Goal: Use online tool/utility: Utilize a website feature to perform a specific function

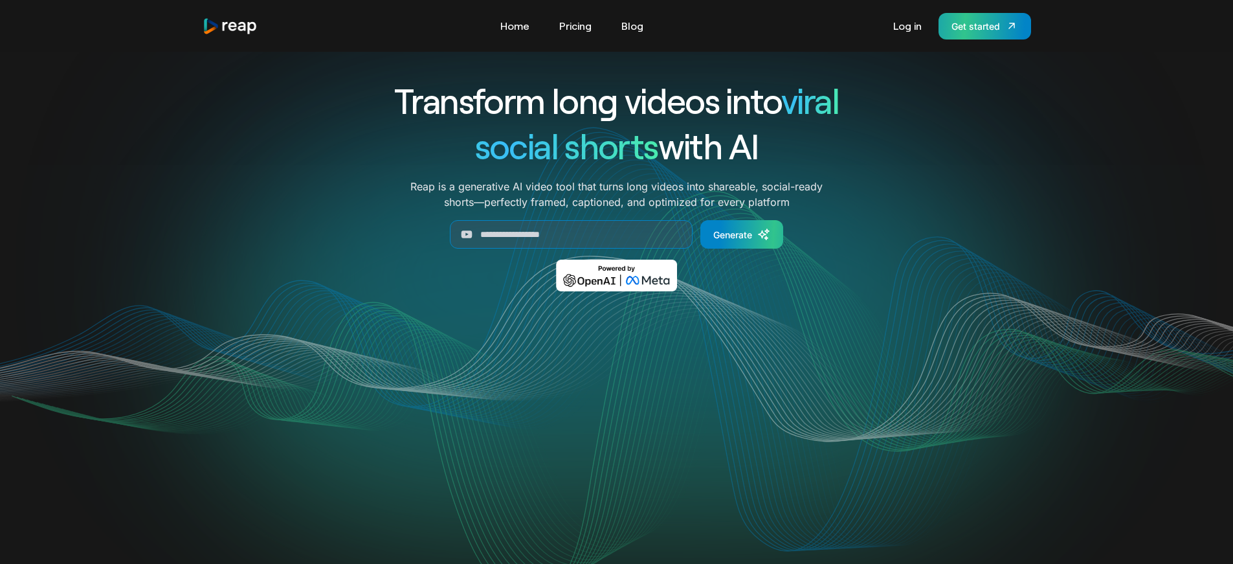
click at [985, 27] on div "Get started" at bounding box center [975, 26] width 49 height 14
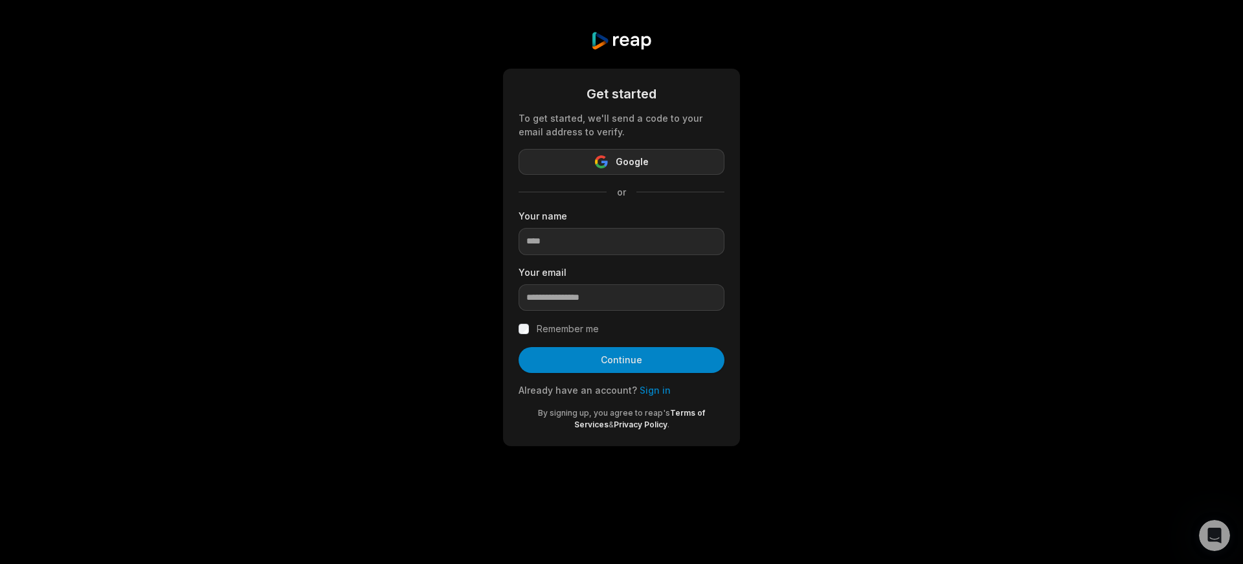
click at [632, 164] on span "Google" at bounding box center [632, 162] width 33 height 16
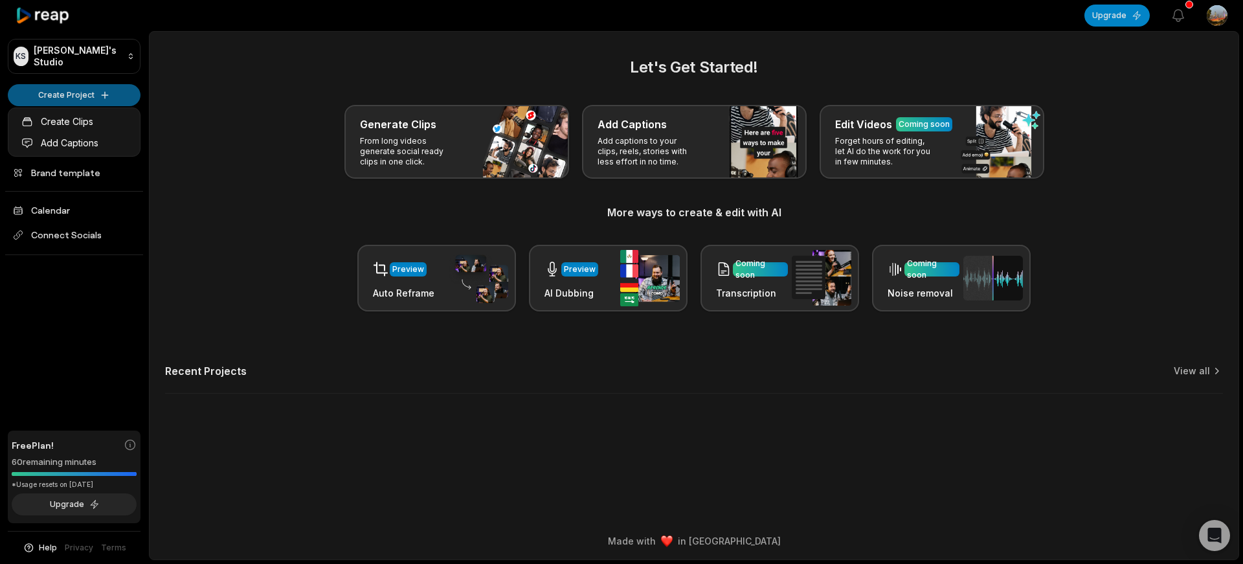
click at [109, 94] on html "KS Kevin's Studio Create Project Home Projects Brand template Calendar Connect …" at bounding box center [621, 282] width 1243 height 564
click at [96, 120] on link "Create Clips" at bounding box center [74, 121] width 126 height 21
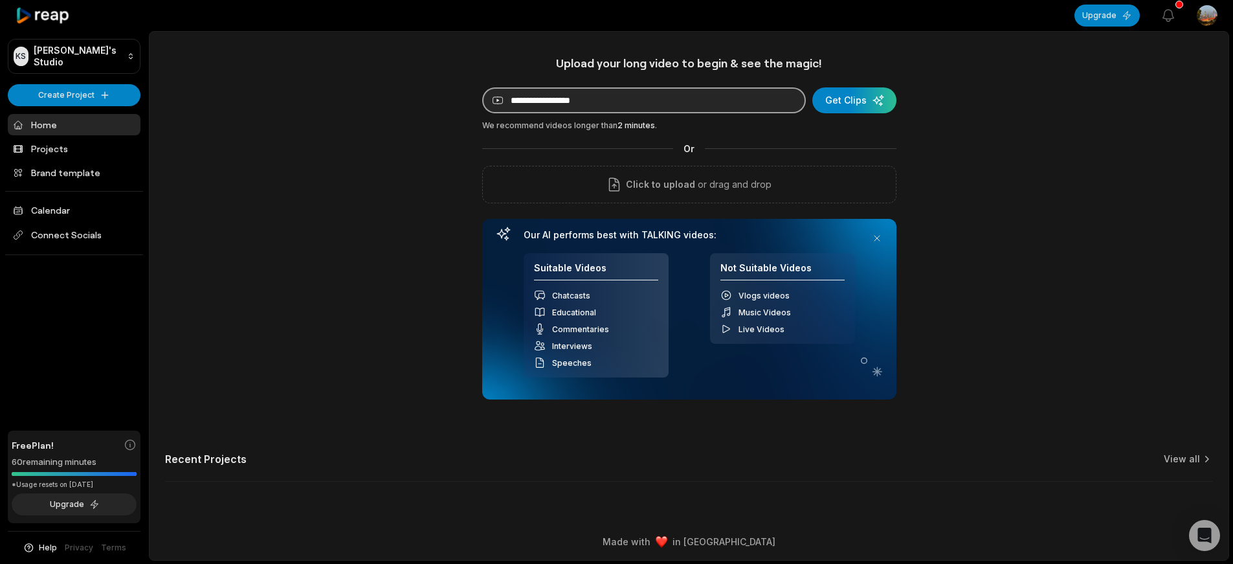
click at [560, 104] on input at bounding box center [644, 100] width 324 height 26
paste input "**********"
type input "**********"
drag, startPoint x: 863, startPoint y: 105, endPoint x: 870, endPoint y: 107, distance: 7.0
click at [865, 106] on div "submit" at bounding box center [854, 100] width 84 height 26
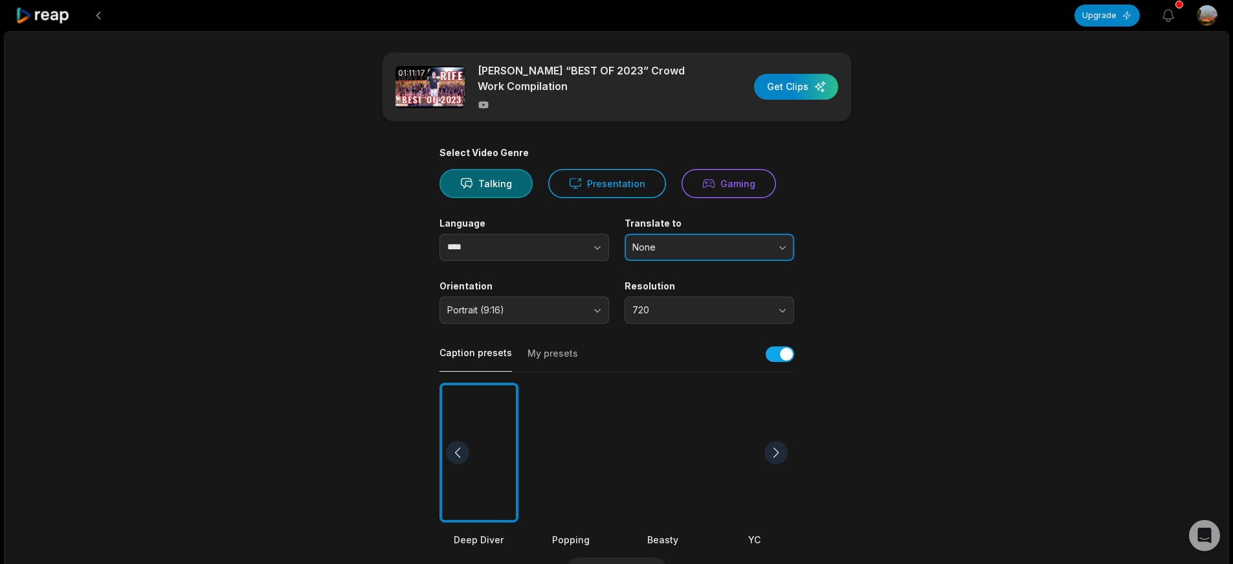
click at [685, 251] on span "None" at bounding box center [700, 247] width 136 height 12
click at [695, 247] on span "None" at bounding box center [700, 247] width 136 height 12
click at [781, 247] on button "None" at bounding box center [710, 247] width 170 height 27
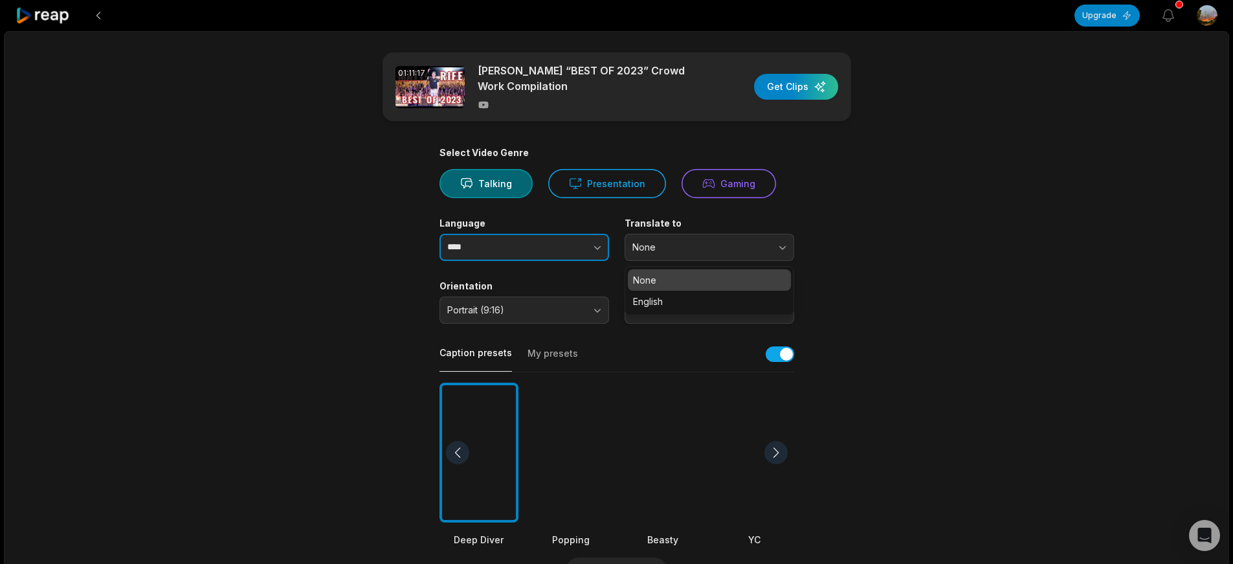
click at [590, 247] on button "button" at bounding box center [572, 247] width 74 height 27
type input "****"
click at [597, 250] on icon "button" at bounding box center [597, 247] width 13 height 13
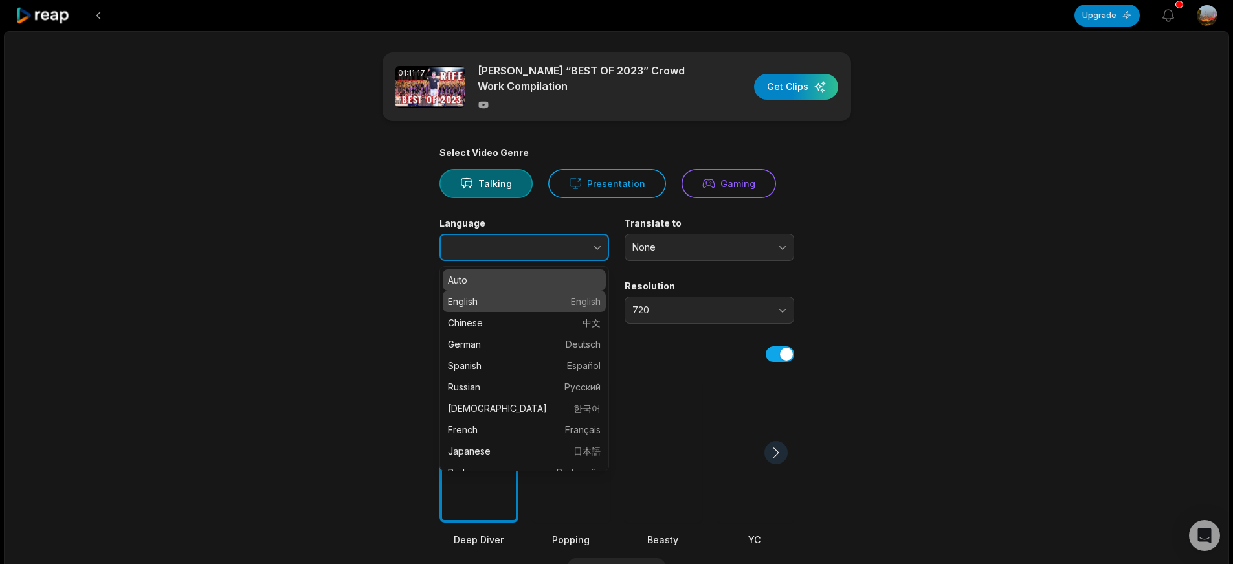
type input "*******"
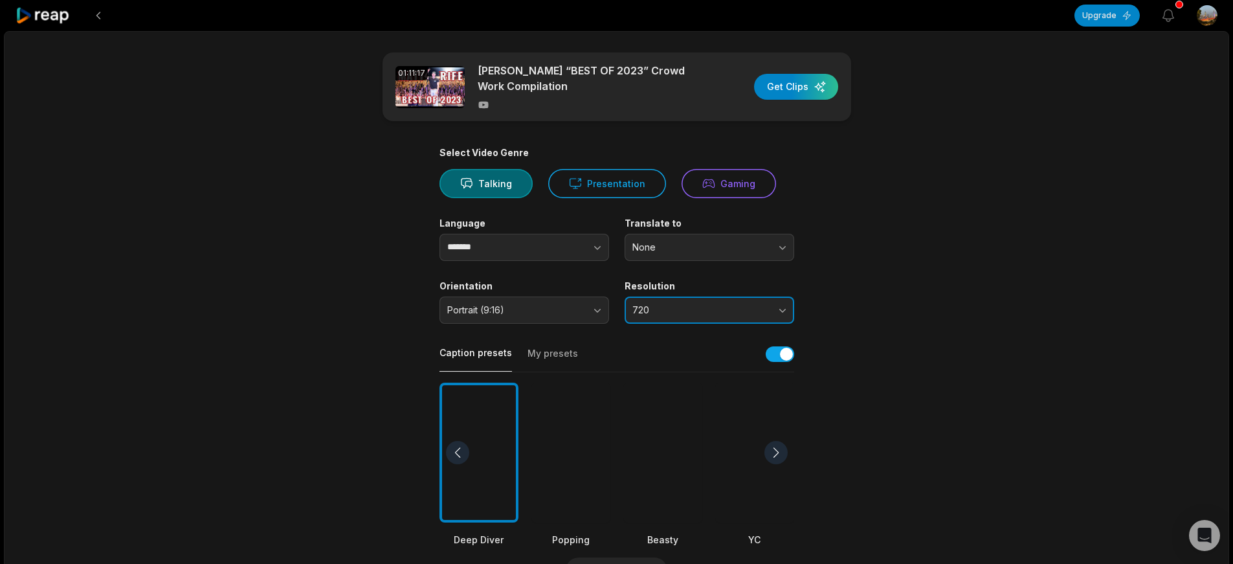
click at [647, 307] on span "720" at bounding box center [700, 310] width 136 height 12
click at [649, 307] on span "720" at bounding box center [700, 310] width 136 height 12
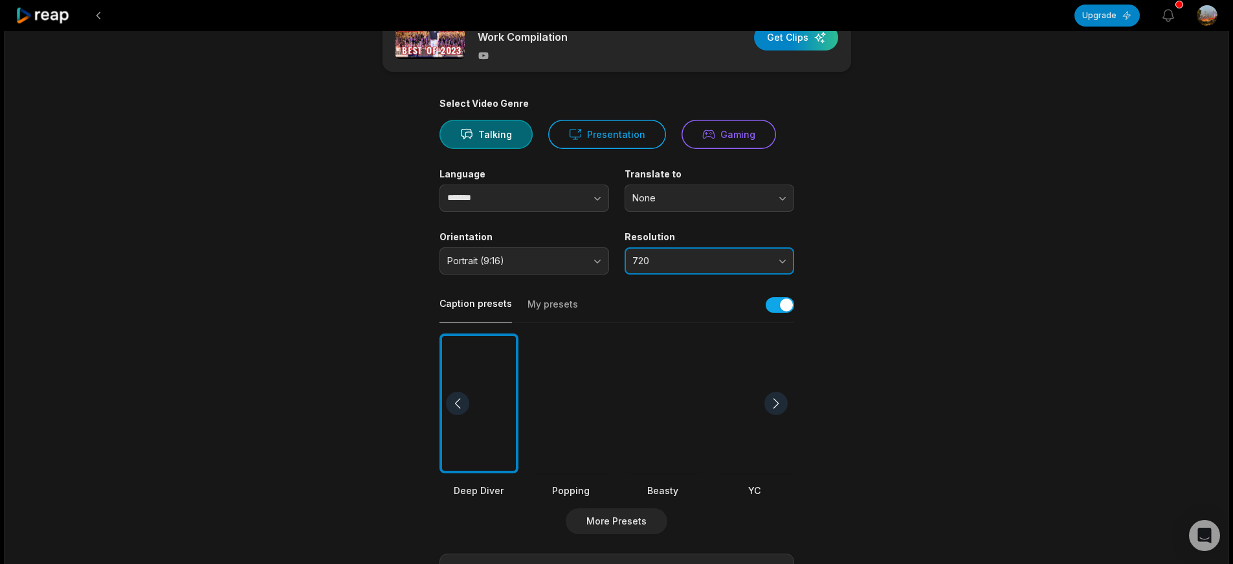
scroll to position [345, 0]
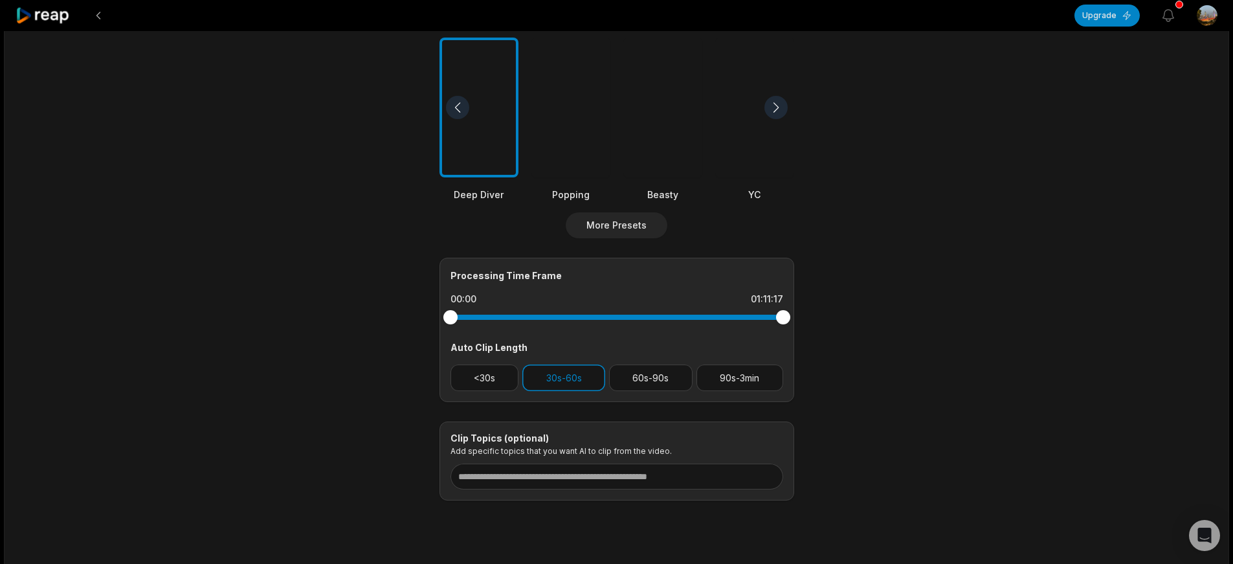
drag, startPoint x: 785, startPoint y: 323, endPoint x: 863, endPoint y: 320, distance: 78.4
click at [863, 320] on main "01:11:17 Matt Rife “BEST OF 2023” Crowd Work Compilation Get Clips Select Video…" at bounding box center [617, 103] width 627 height 793
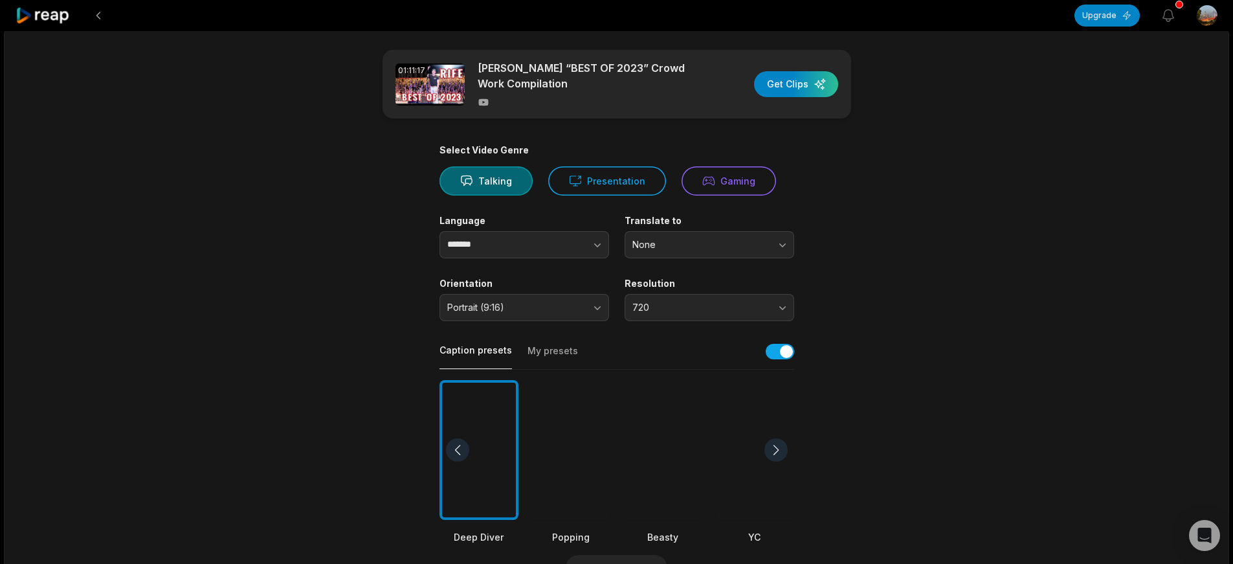
scroll to position [5, 0]
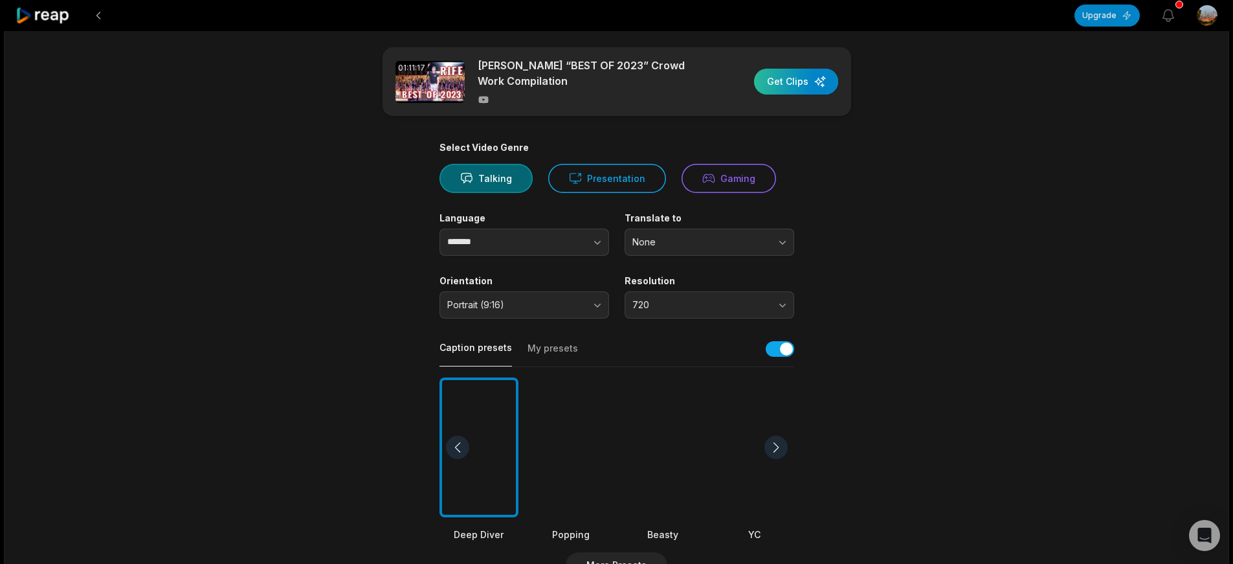
click at [797, 82] on div "button" at bounding box center [796, 82] width 84 height 26
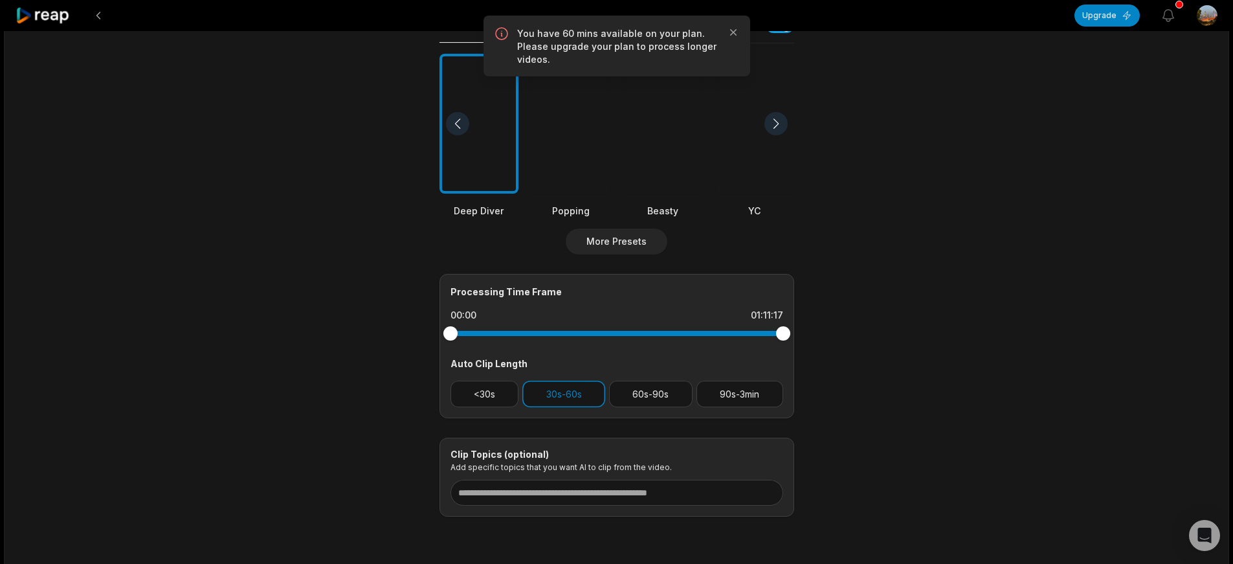
scroll to position [318, 0]
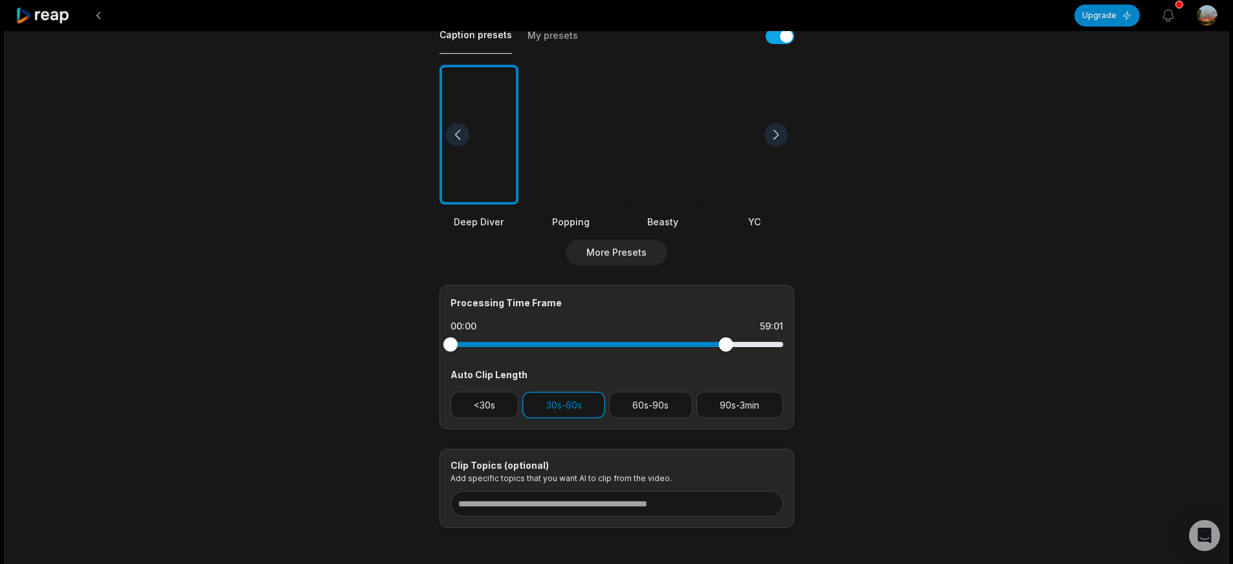
drag, startPoint x: 781, startPoint y: 348, endPoint x: 726, endPoint y: 348, distance: 55.7
click at [726, 348] on div at bounding box center [725, 344] width 14 height 14
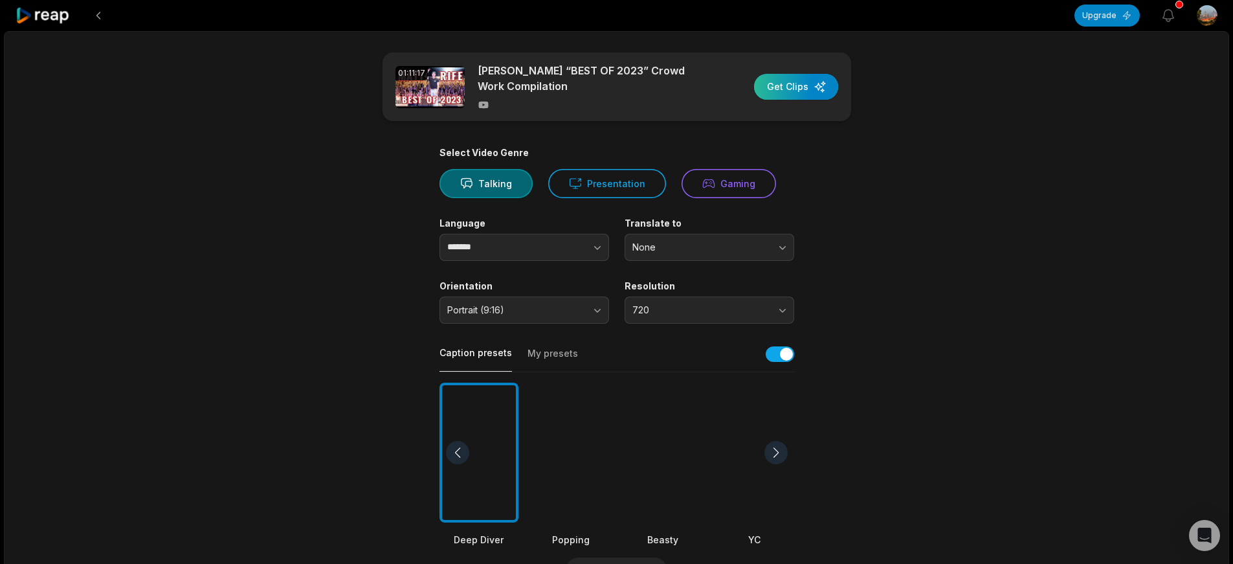
click at [813, 89] on div "button" at bounding box center [796, 87] width 84 height 26
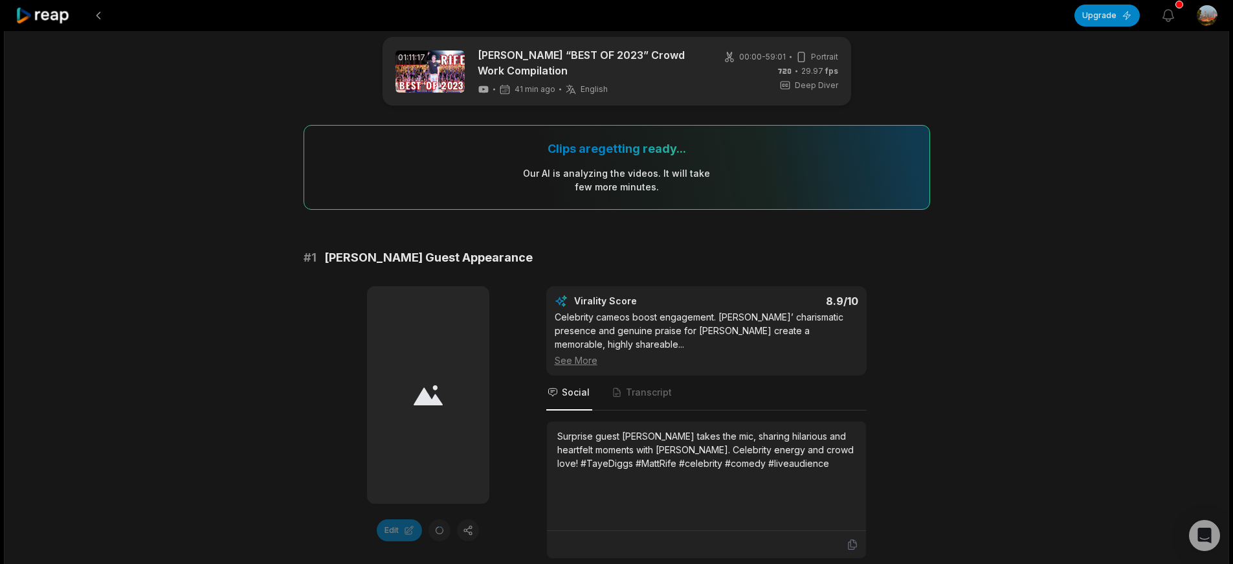
scroll to position [23, 0]
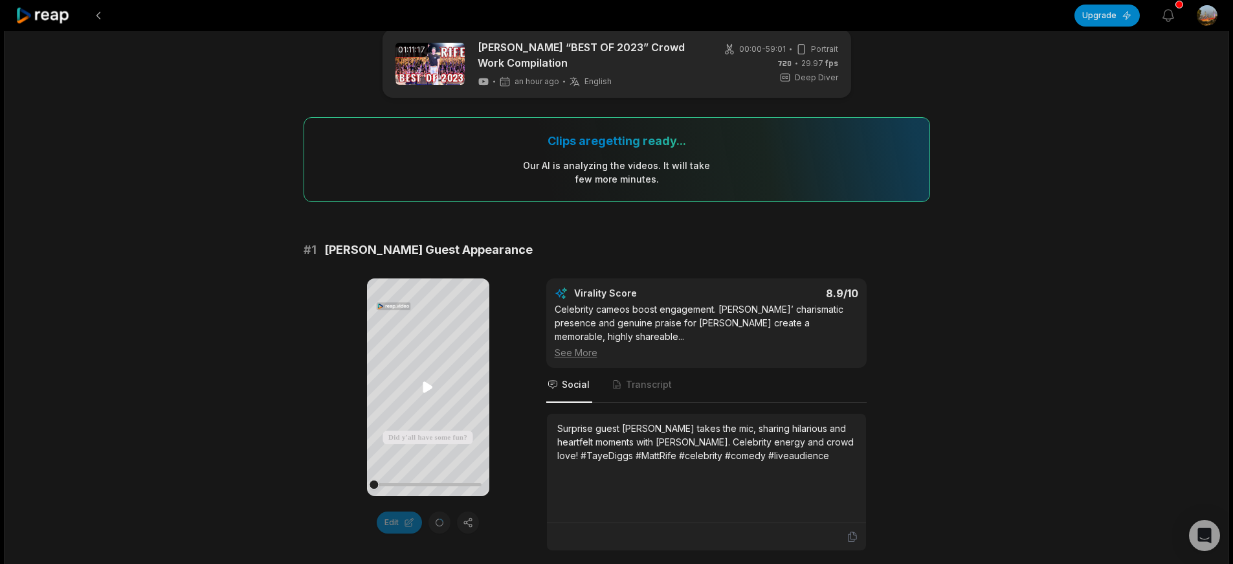
click at [432, 387] on icon at bounding box center [428, 387] width 10 height 11
click at [431, 388] on icon at bounding box center [428, 387] width 5 height 8
click at [431, 387] on icon at bounding box center [428, 387] width 10 height 11
click at [403, 483] on div at bounding box center [427, 484] width 107 height 3
click at [419, 486] on div at bounding box center [427, 484] width 107 height 3
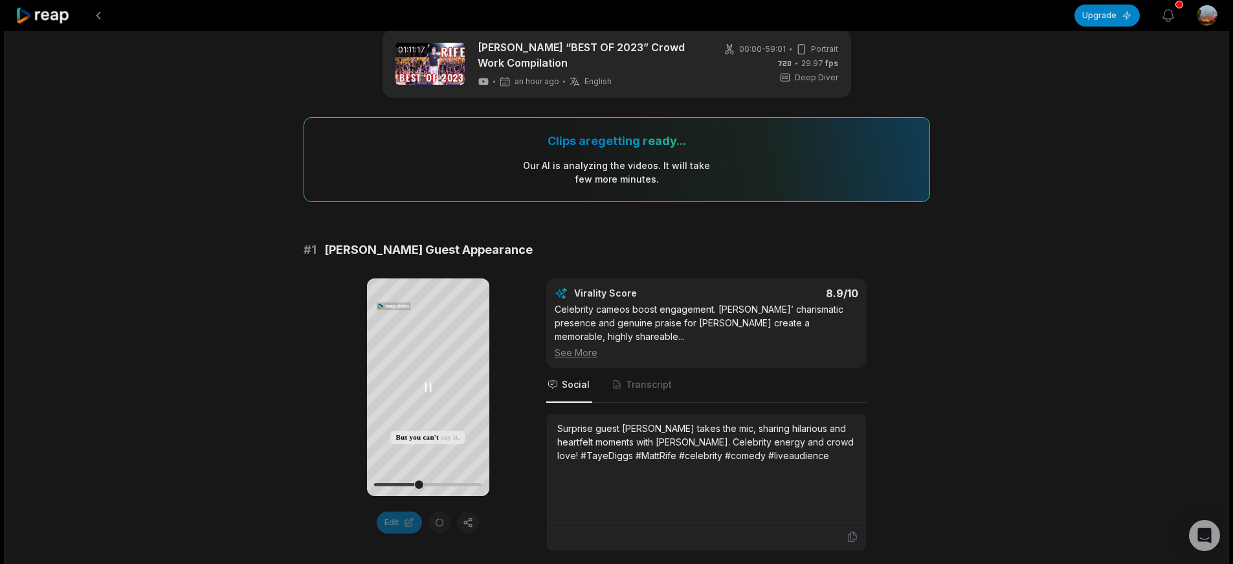
click at [447, 487] on div at bounding box center [427, 484] width 107 height 23
click at [427, 384] on icon at bounding box center [428, 387] width 16 height 16
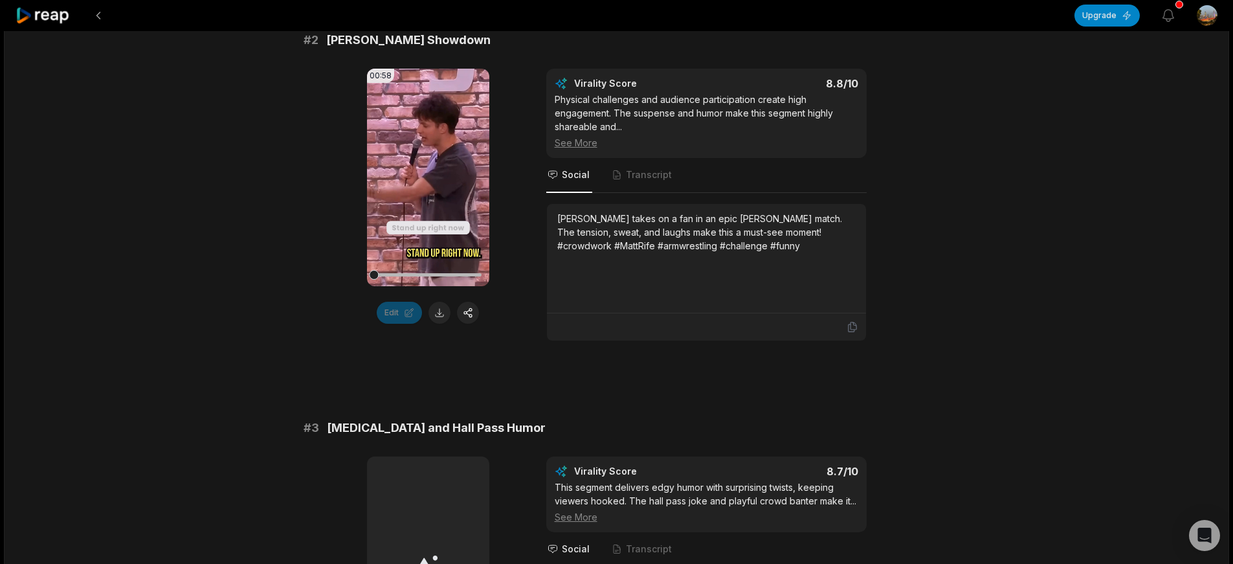
scroll to position [0, 0]
